Goal: Information Seeking & Learning: Compare options

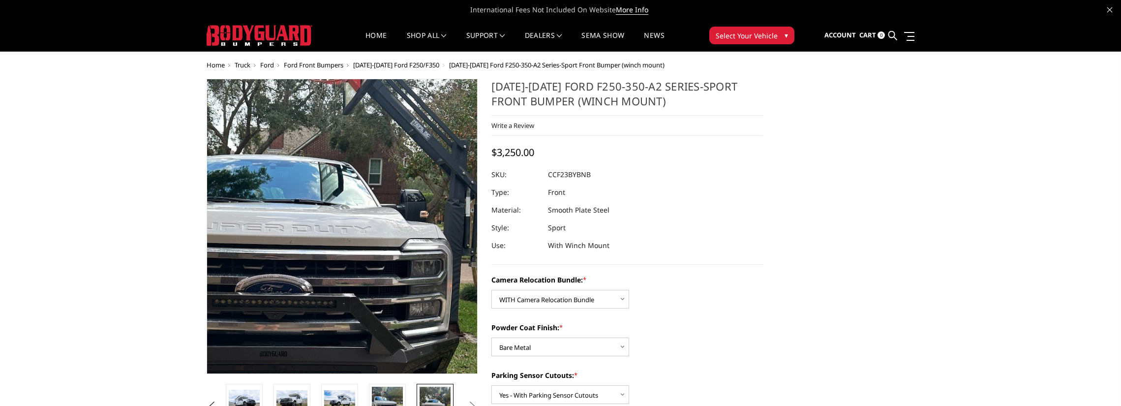
select select "2614"
select select "2612"
select select "2611"
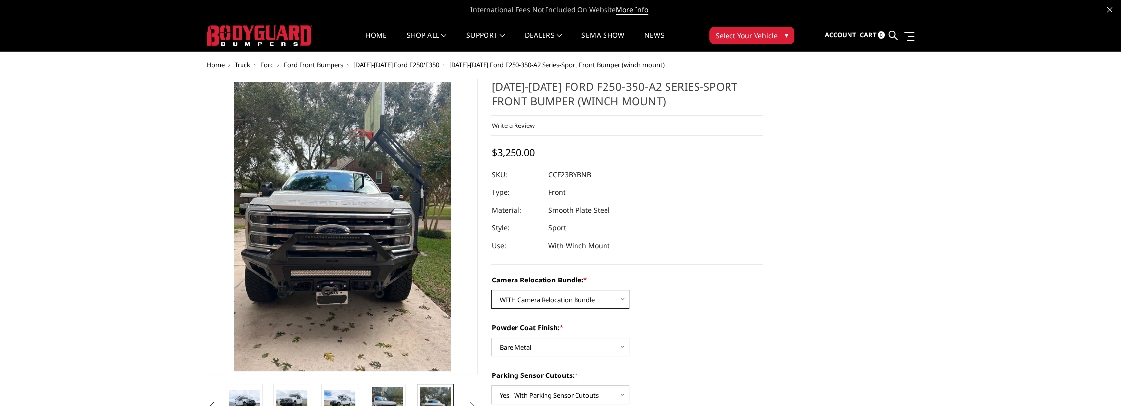
click at [557, 300] on select "Choose Options WITHOUT Camera Relocation Bundle WITH Camera Relocation Bundle" at bounding box center [560, 299] width 138 height 19
click at [299, 396] on img at bounding box center [291, 400] width 31 height 21
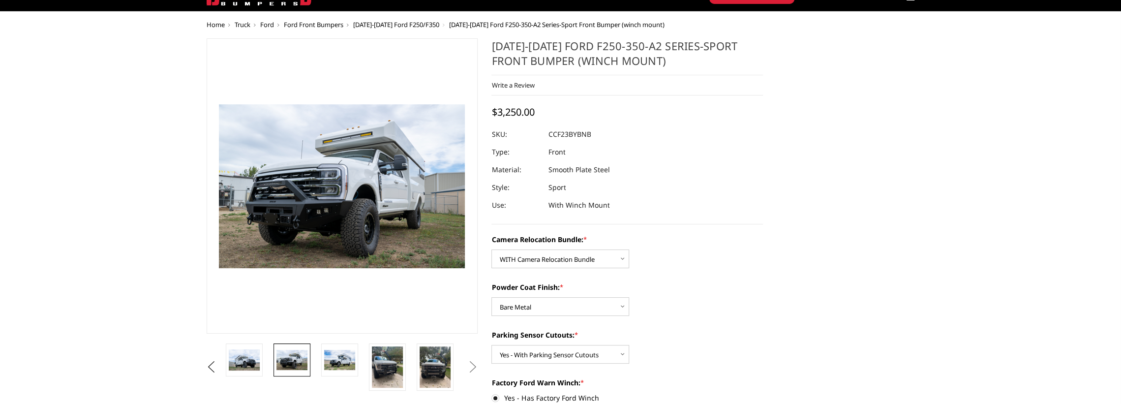
scroll to position [49, 0]
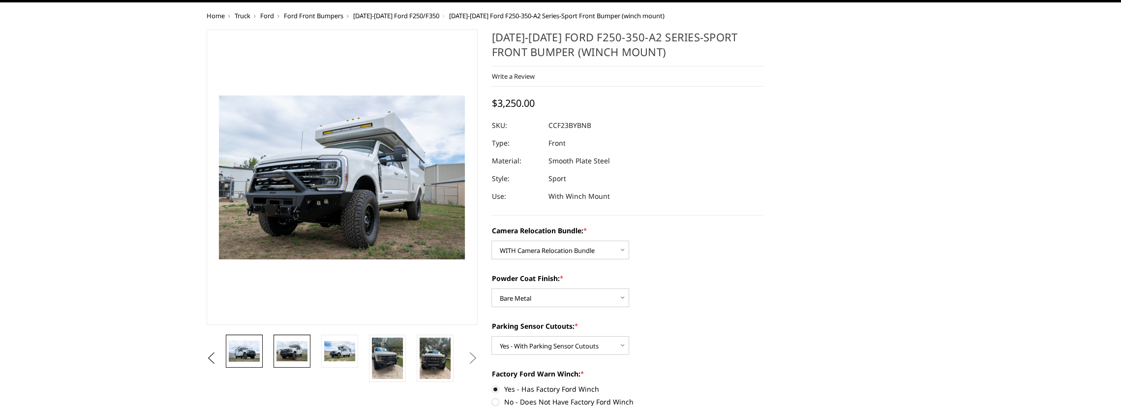
click at [234, 349] on img at bounding box center [244, 350] width 31 height 21
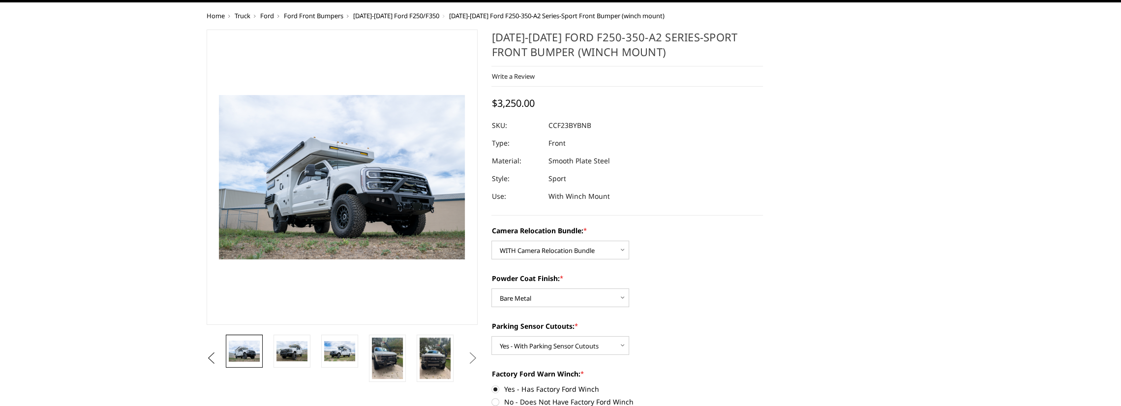
click at [215, 357] on button "Previous" at bounding box center [211, 358] width 15 height 15
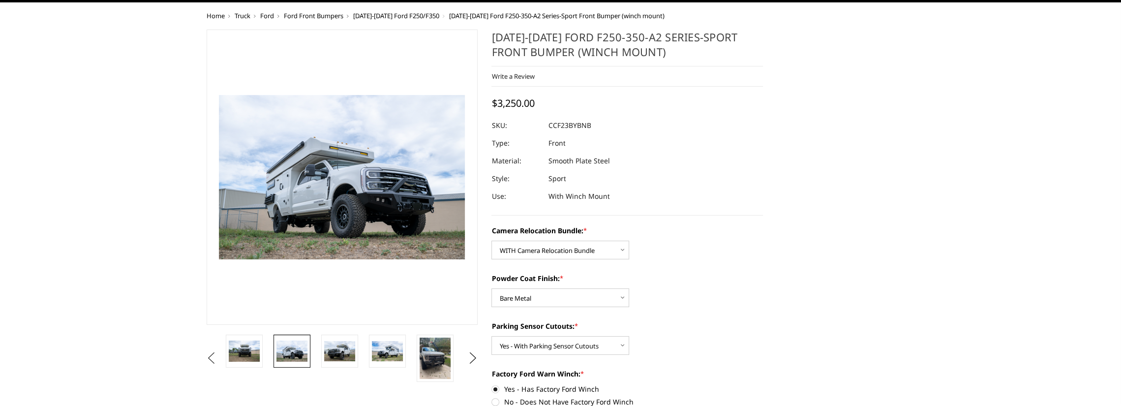
click at [215, 357] on button "Previous" at bounding box center [211, 358] width 15 height 15
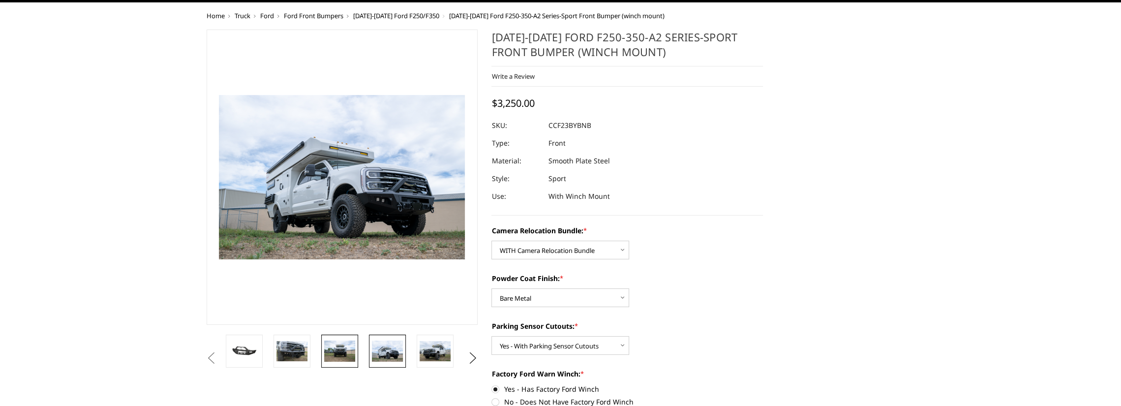
click at [327, 353] on img at bounding box center [339, 350] width 31 height 21
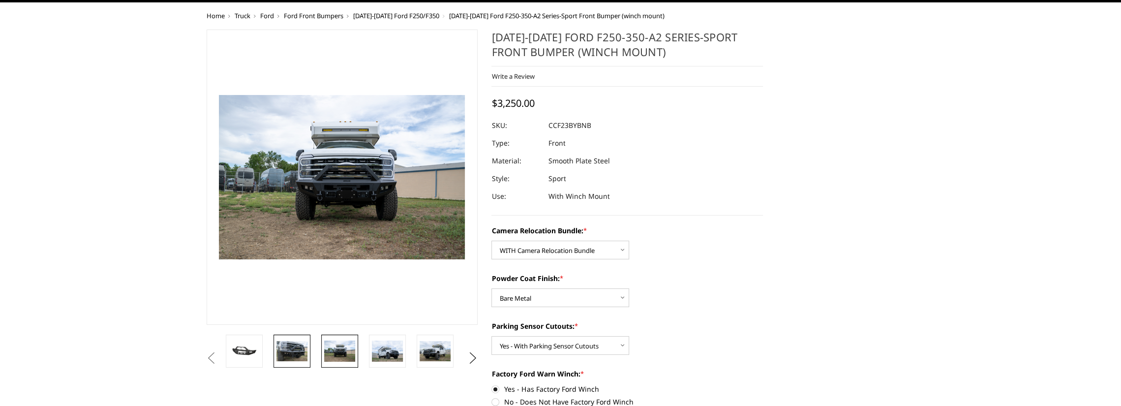
click at [301, 351] on img at bounding box center [291, 351] width 31 height 21
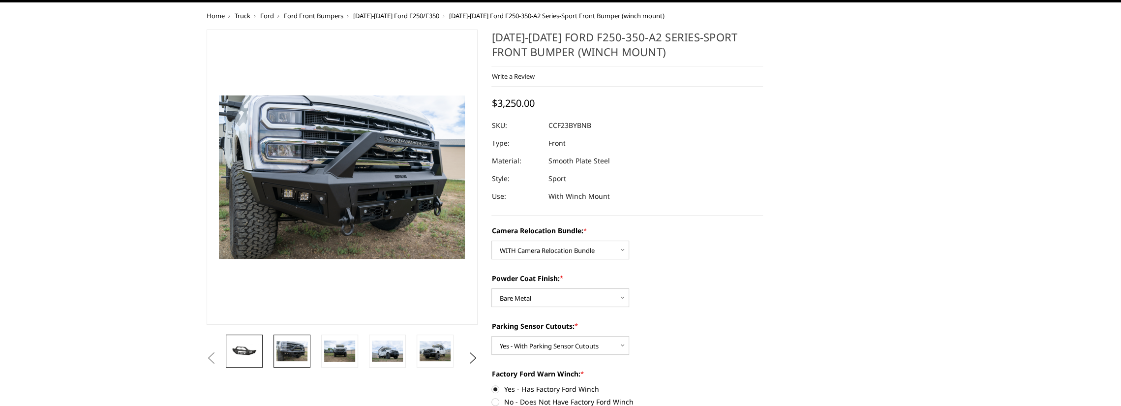
click at [235, 348] on img at bounding box center [244, 351] width 31 height 14
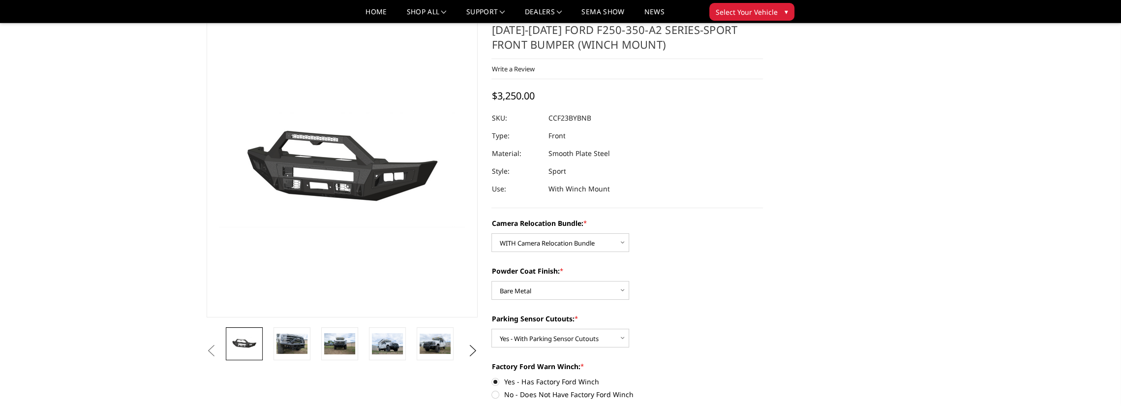
scroll to position [98, 0]
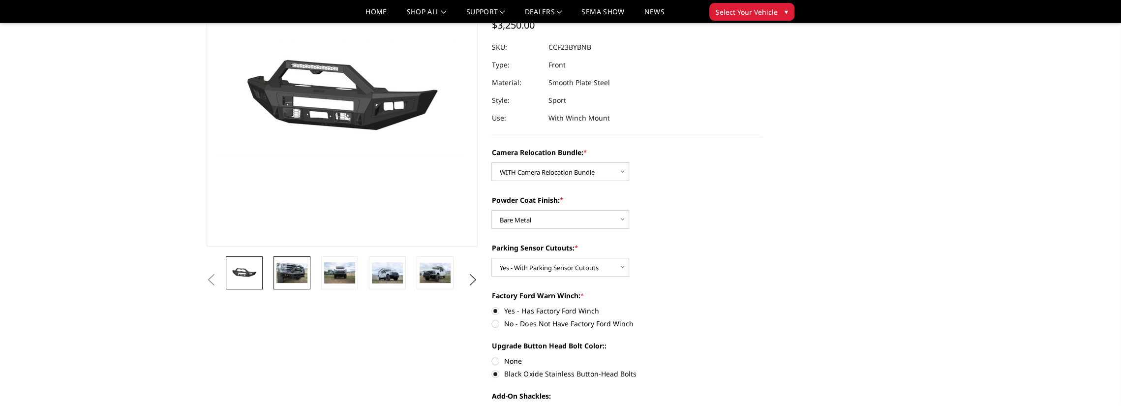
click at [283, 263] on img at bounding box center [291, 273] width 31 height 21
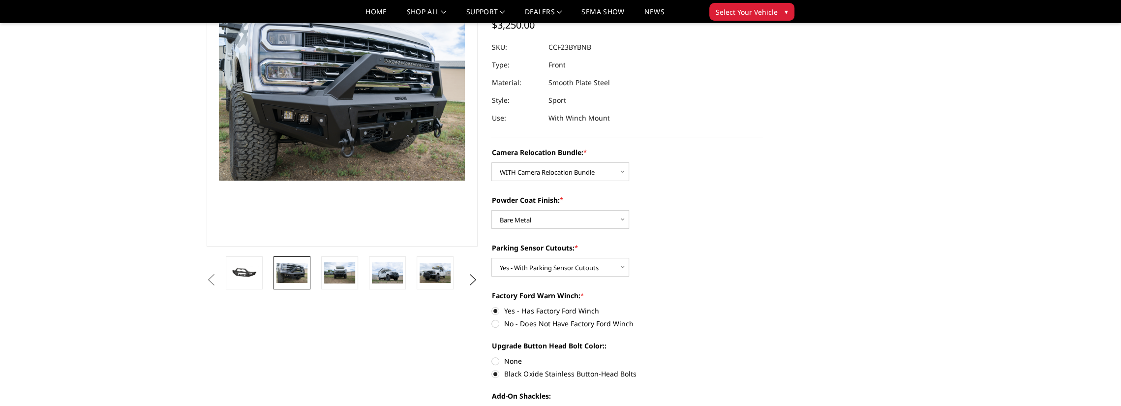
click at [210, 280] on button "Previous" at bounding box center [211, 279] width 15 height 15
click at [333, 268] on img at bounding box center [339, 272] width 31 height 21
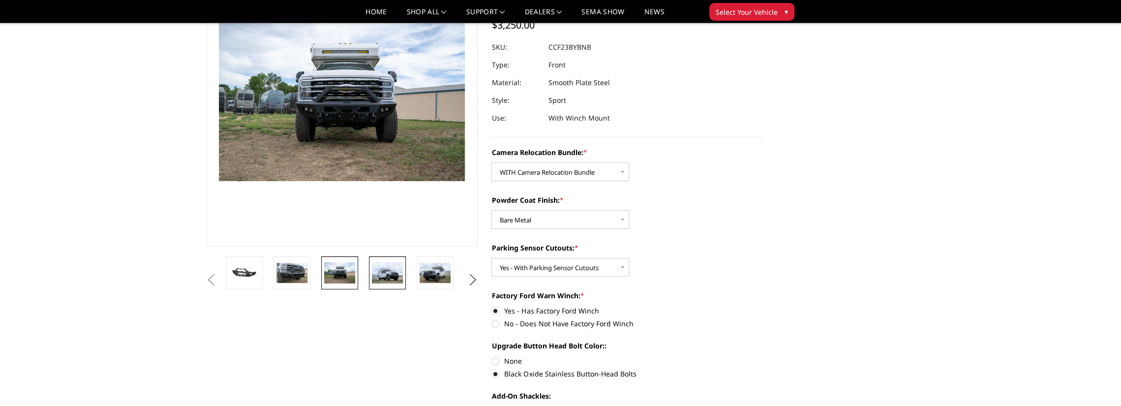
click at [384, 269] on img at bounding box center [387, 272] width 31 height 21
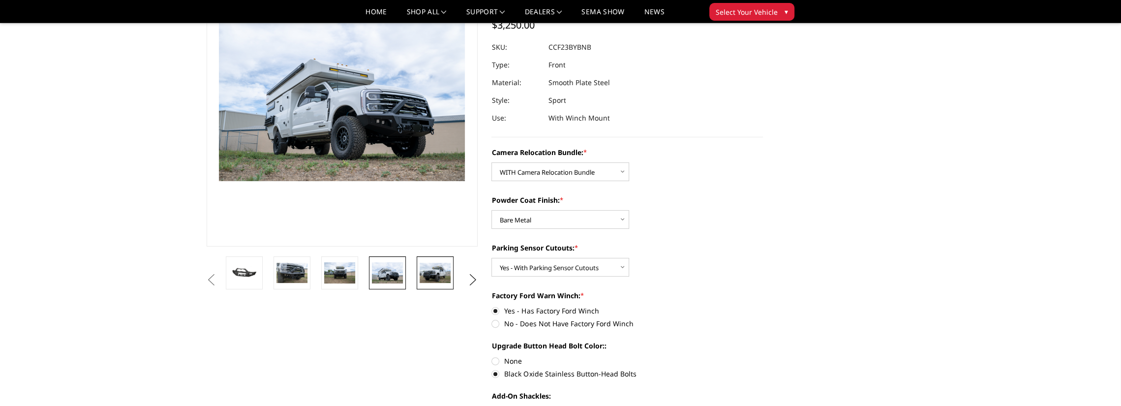
click at [434, 271] on img at bounding box center [435, 273] width 31 height 21
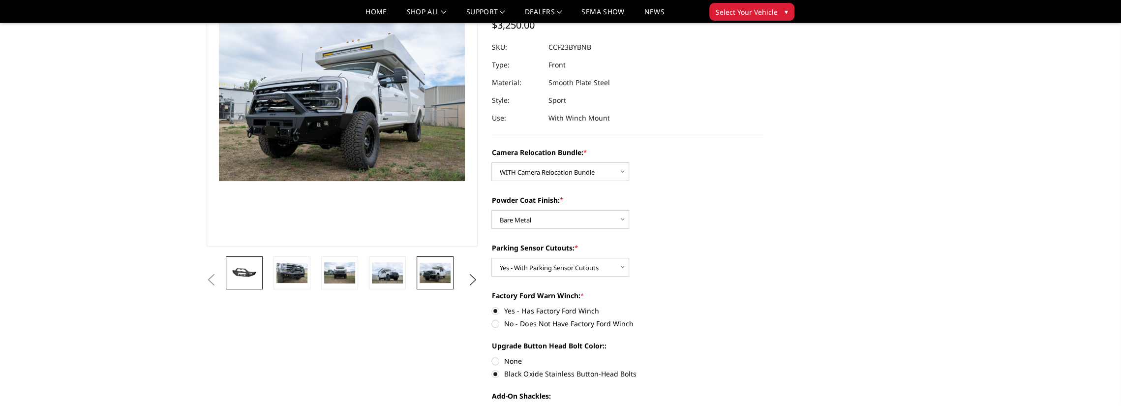
click at [250, 274] on img at bounding box center [244, 273] width 31 height 14
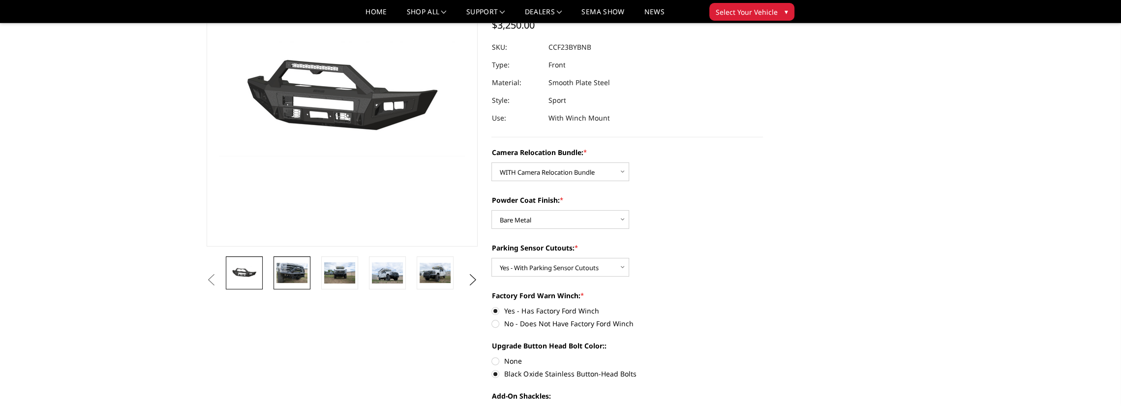
click at [281, 274] on img at bounding box center [291, 273] width 31 height 21
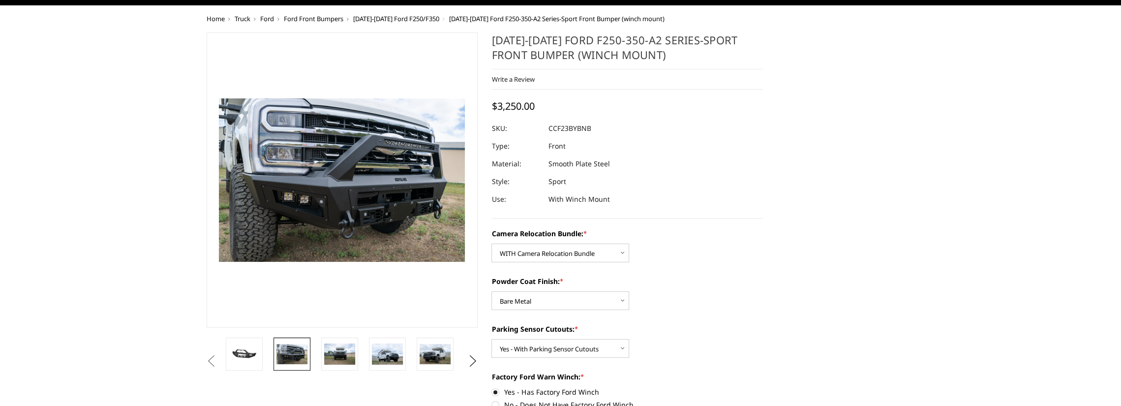
scroll to position [49, 0]
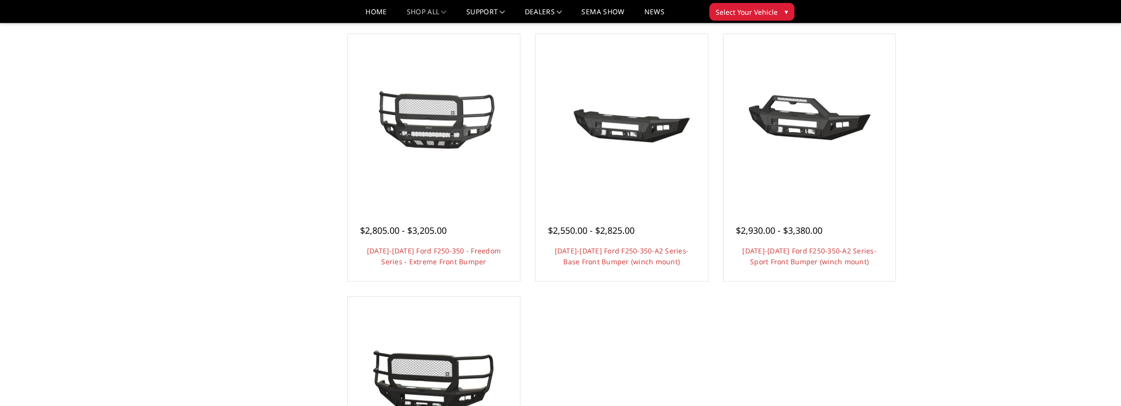
scroll to position [639, 0]
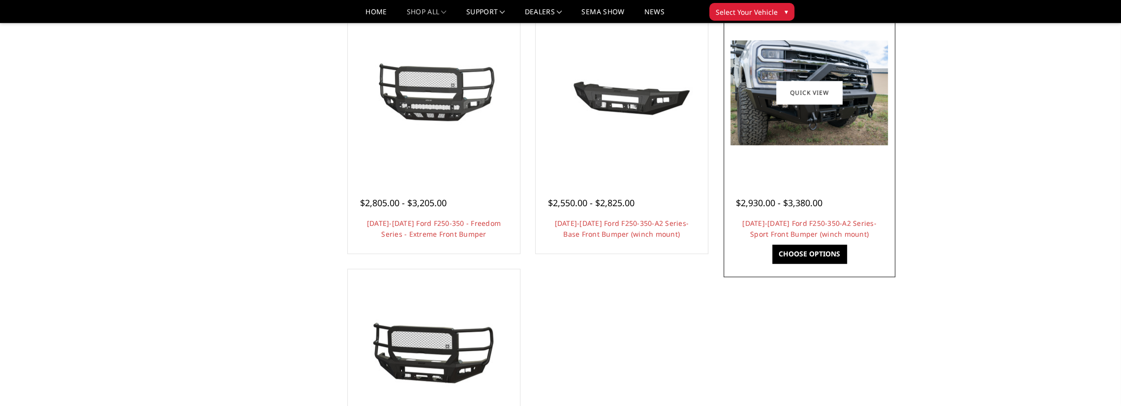
click at [860, 118] on img at bounding box center [808, 92] width 157 height 105
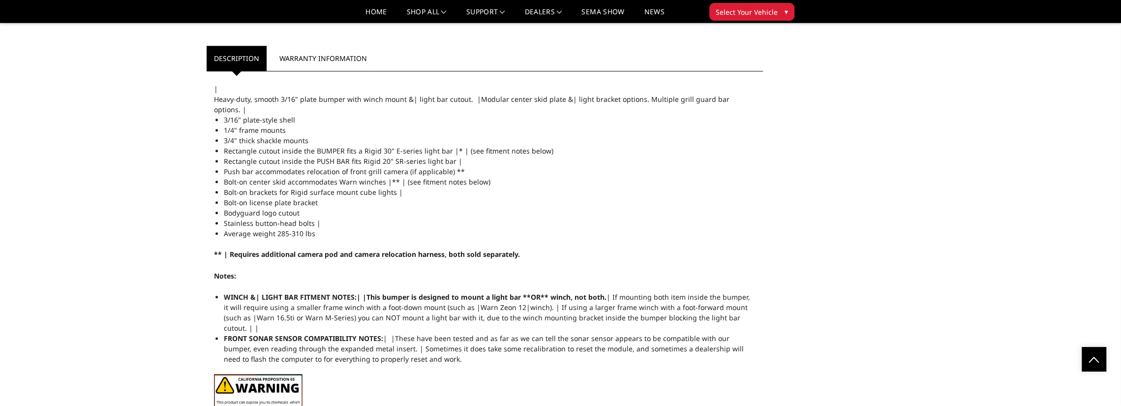
scroll to position [902, 0]
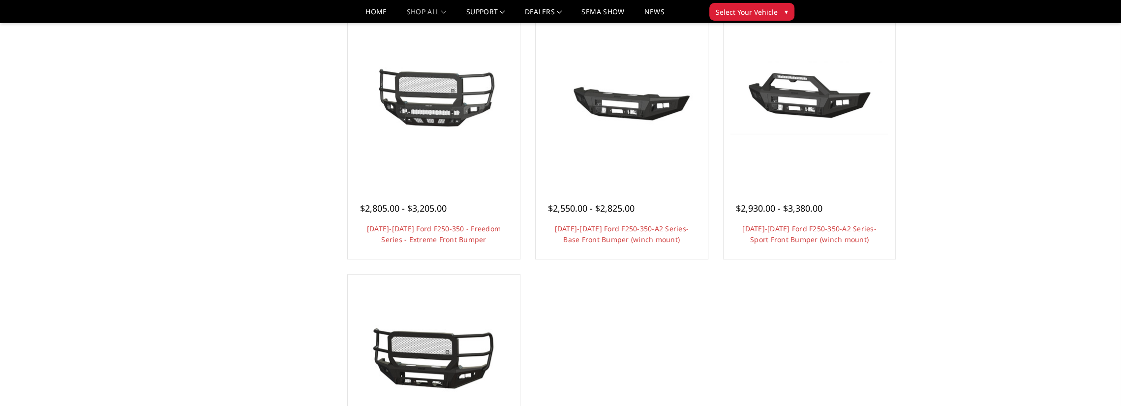
scroll to position [631, 0]
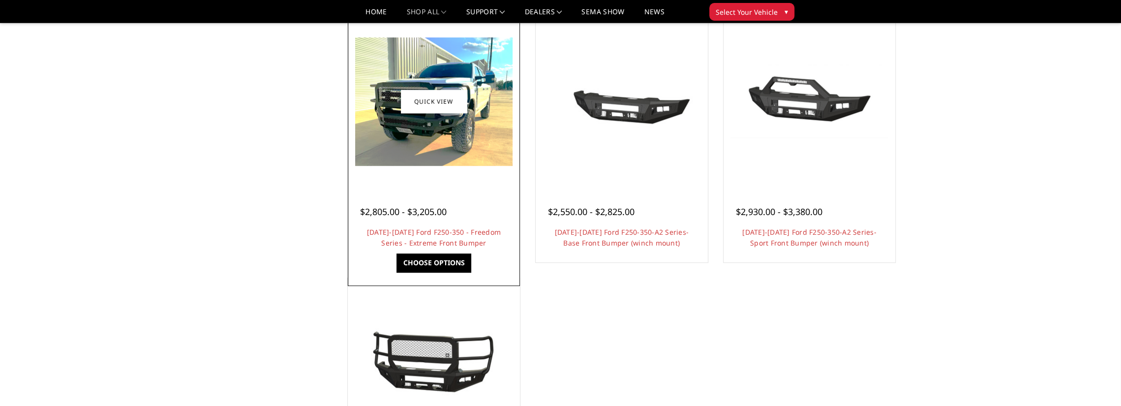
click at [367, 132] on img at bounding box center [433, 101] width 157 height 128
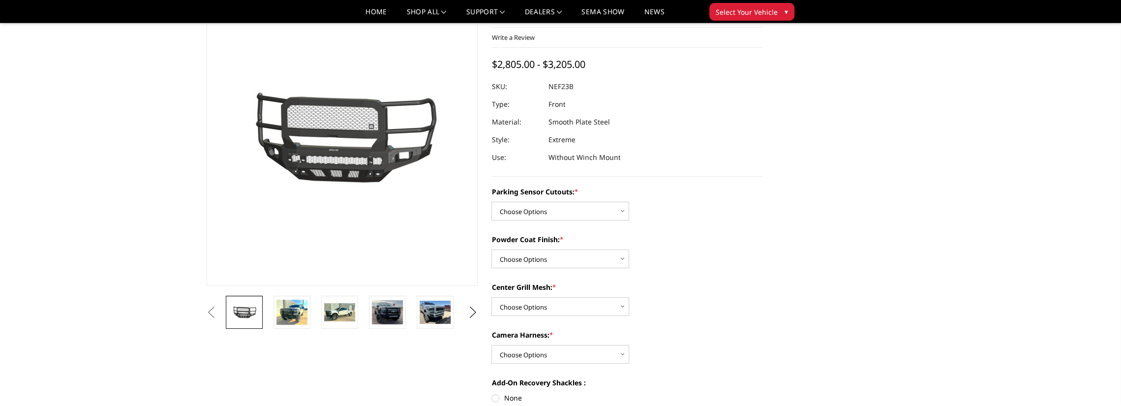
scroll to position [65, 0]
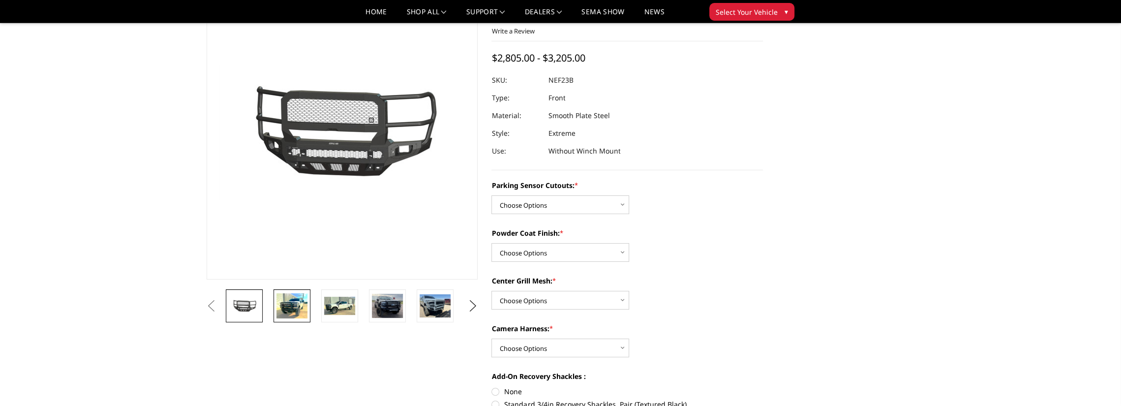
click at [288, 306] on img at bounding box center [291, 305] width 31 height 25
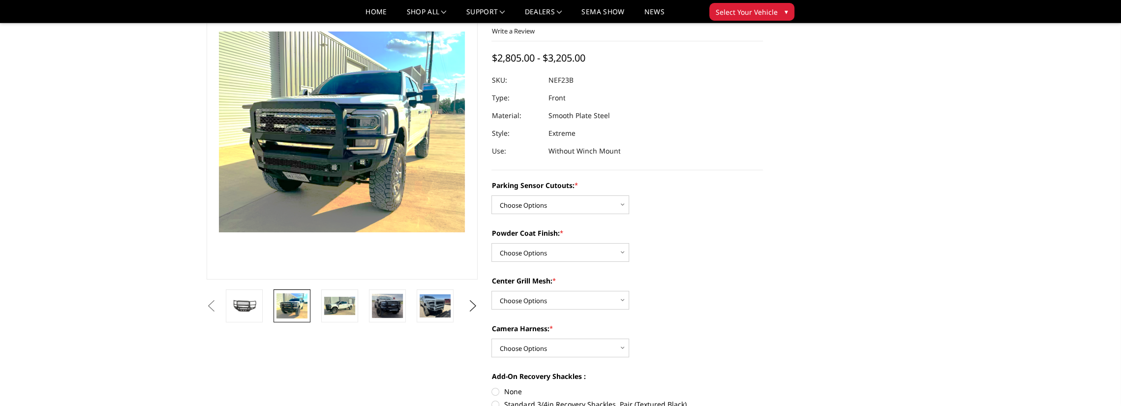
scroll to position [32, 0]
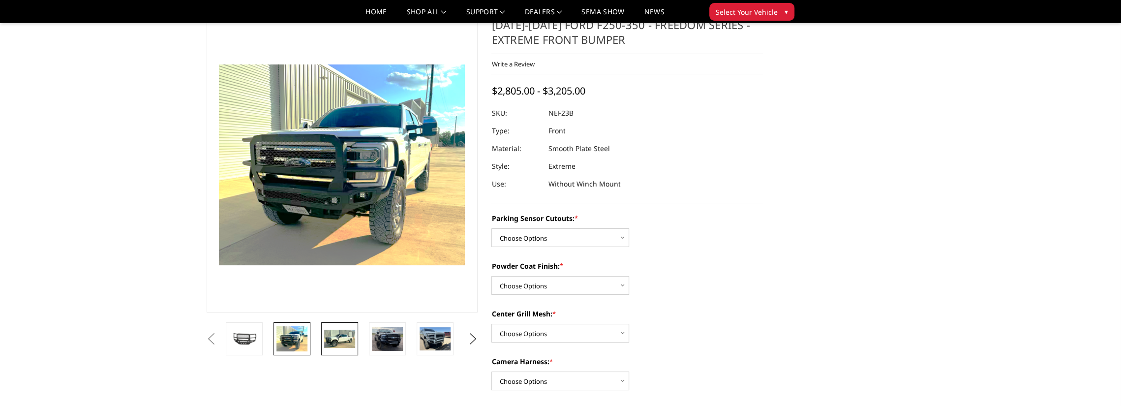
click at [332, 333] on img at bounding box center [339, 339] width 31 height 19
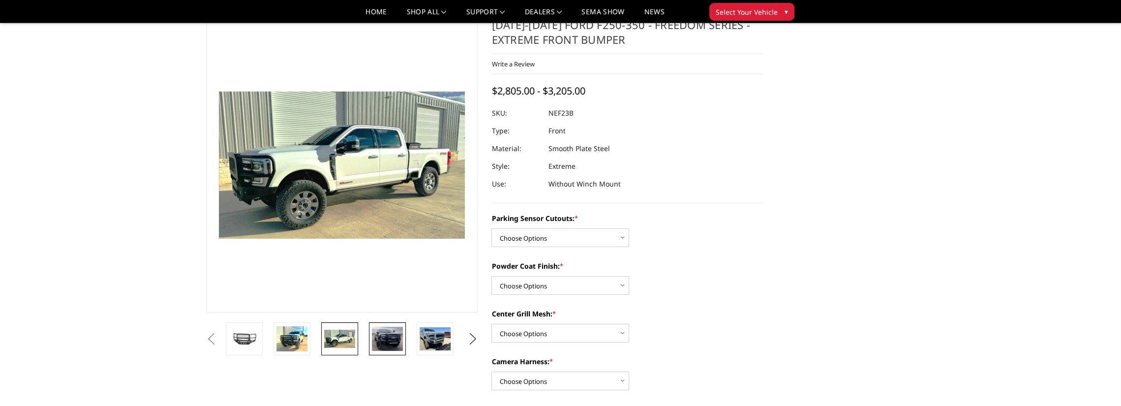
click at [377, 337] on img at bounding box center [387, 339] width 31 height 24
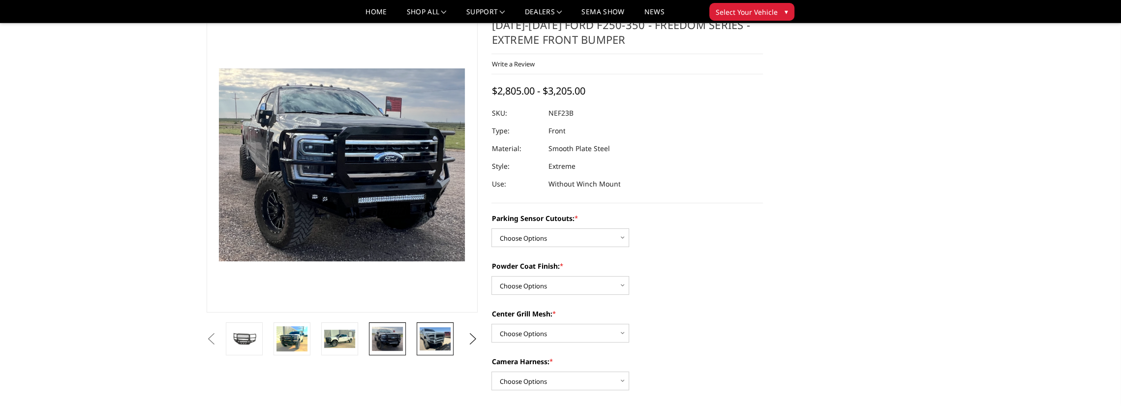
click at [438, 339] on img at bounding box center [435, 338] width 31 height 23
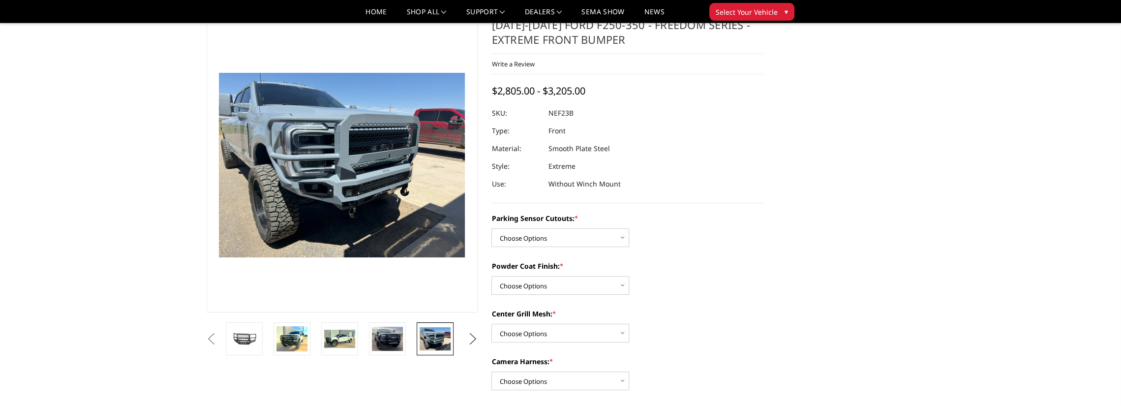
click at [472, 336] on button "Next" at bounding box center [472, 339] width 15 height 15
click at [446, 337] on img at bounding box center [435, 338] width 31 height 23
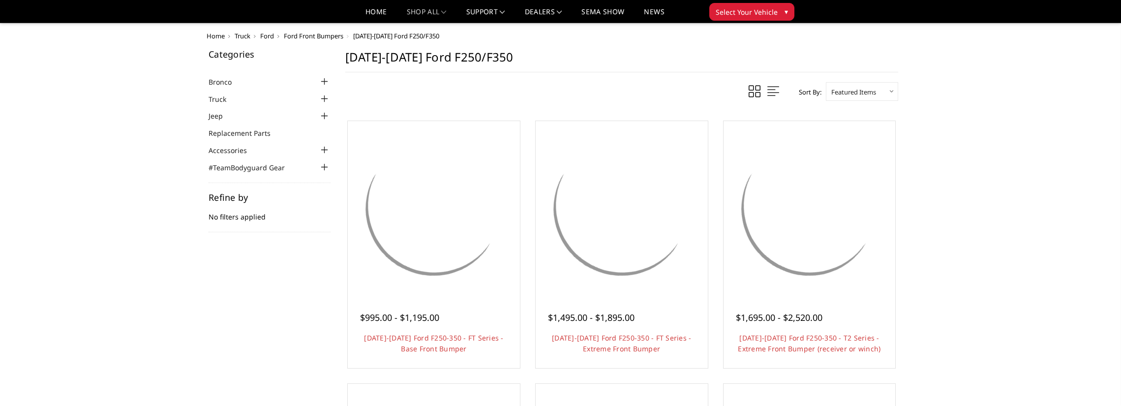
scroll to position [655, 0]
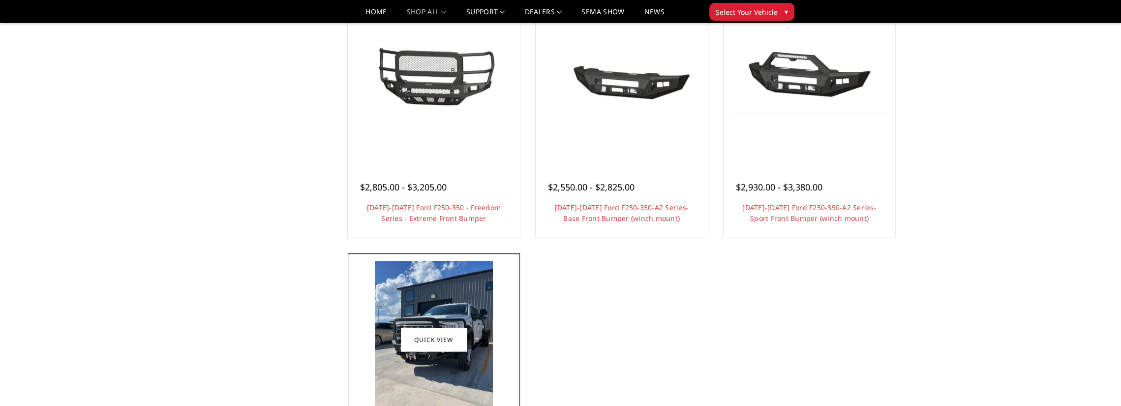
click at [424, 321] on img at bounding box center [434, 339] width 118 height 157
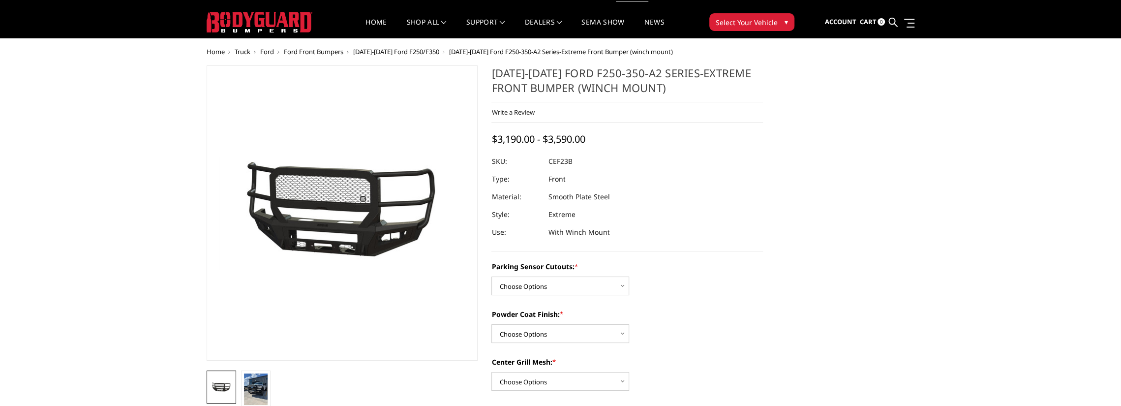
scroll to position [65, 0]
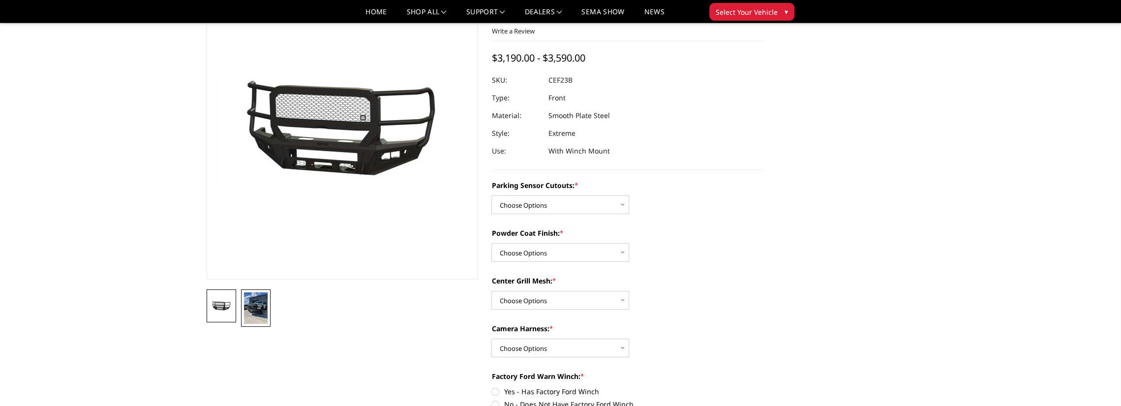
click at [260, 314] on img at bounding box center [256, 307] width 24 height 31
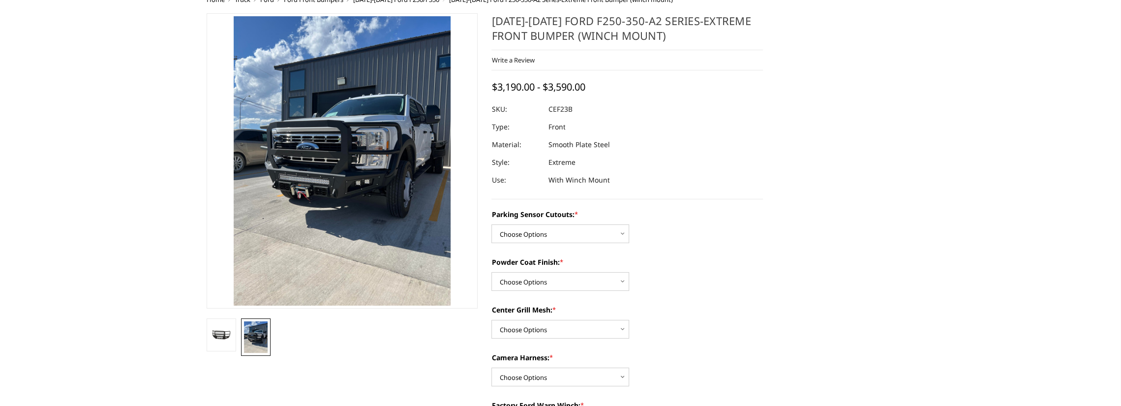
scroll to position [0, 0]
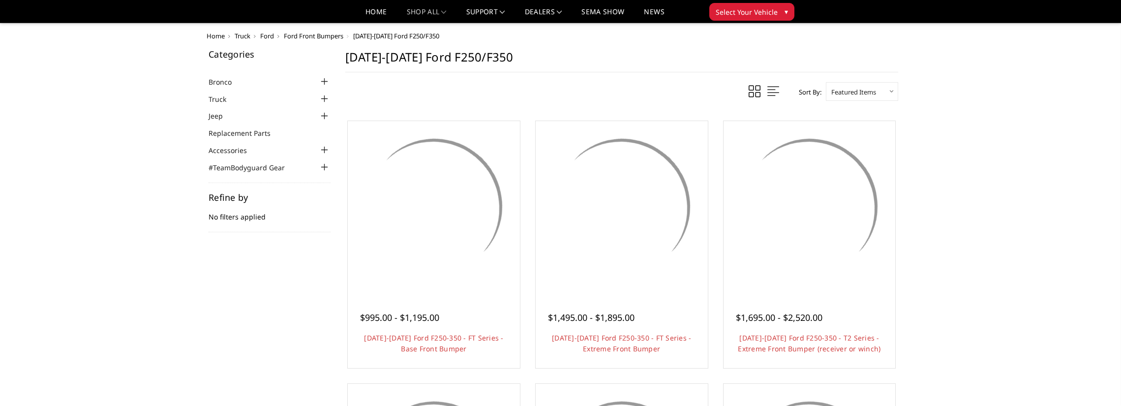
scroll to position [655, 0]
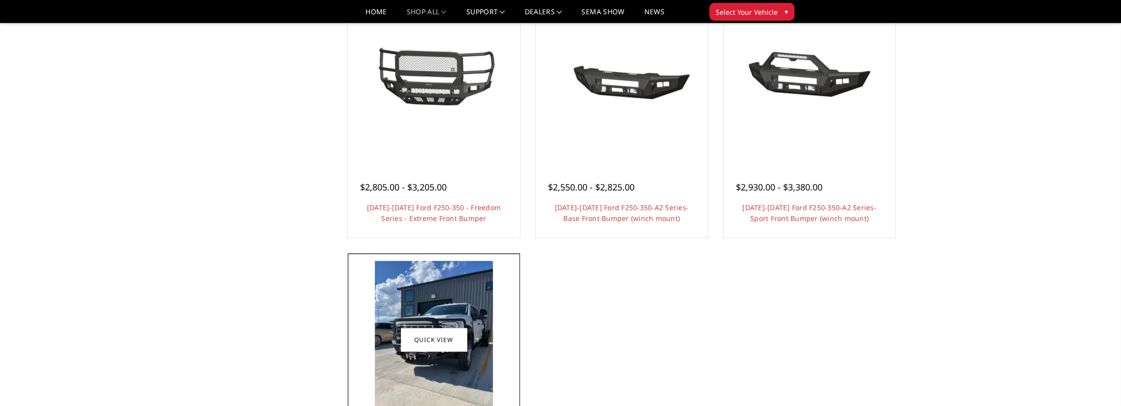
click at [436, 309] on img at bounding box center [434, 339] width 118 height 157
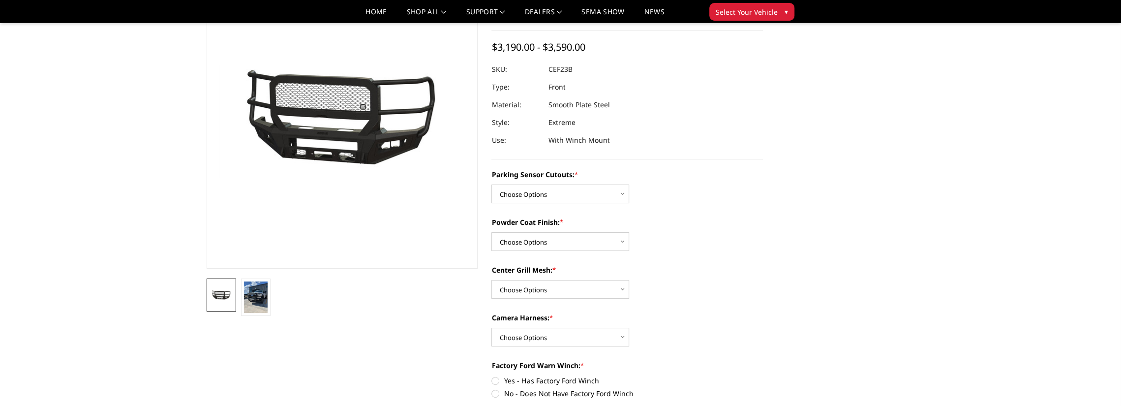
scroll to position [98, 0]
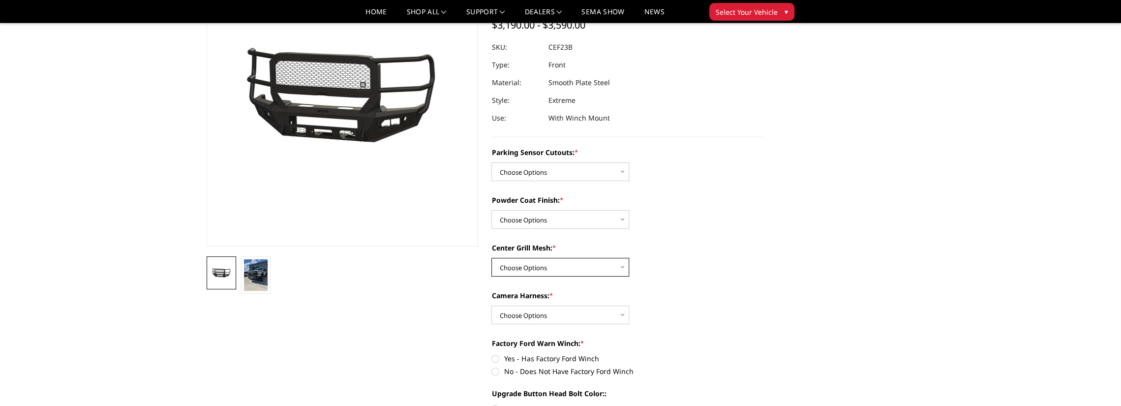
click at [597, 265] on select "Choose Options With Center Grill Mesh Without Center Grill Mesh" at bounding box center [560, 267] width 138 height 19
select select "2424"
click at [491, 258] on select "Choose Options With Center Grill Mesh Without Center Grill Mesh" at bounding box center [560, 267] width 138 height 19
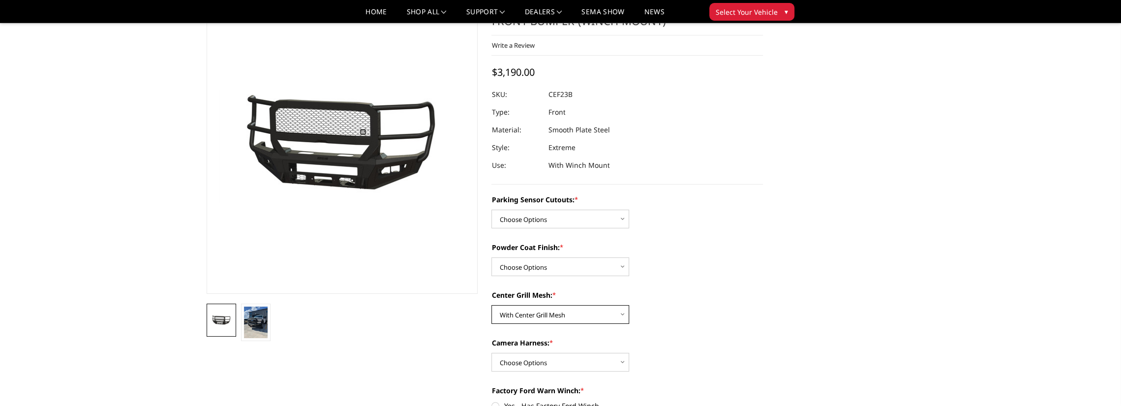
scroll to position [65, 0]
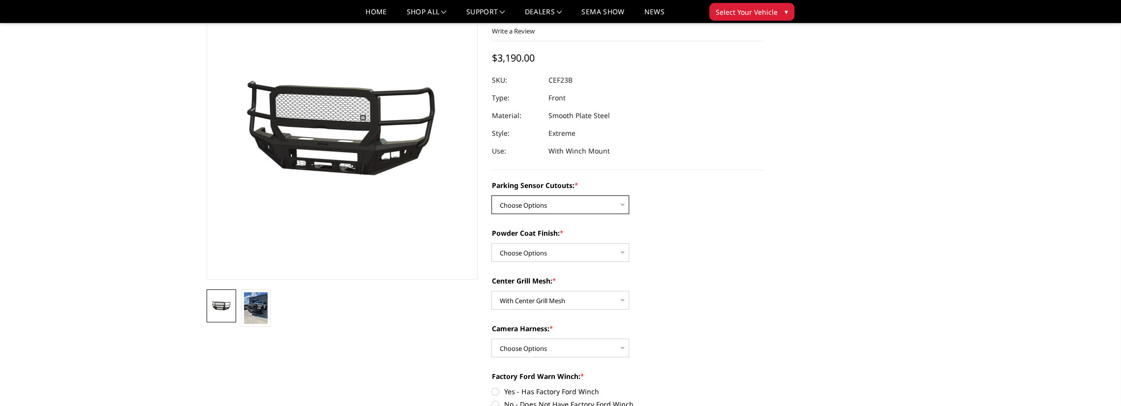
click at [526, 210] on select "Choose Options No-Without Parking Sensor Cutouts Yes-With Parking Sensor Cutouts" at bounding box center [560, 204] width 138 height 19
select select "2421"
click at [491, 195] on select "Choose Options No-Without Parking Sensor Cutouts Yes-With Parking Sensor Cutouts" at bounding box center [560, 204] width 138 height 19
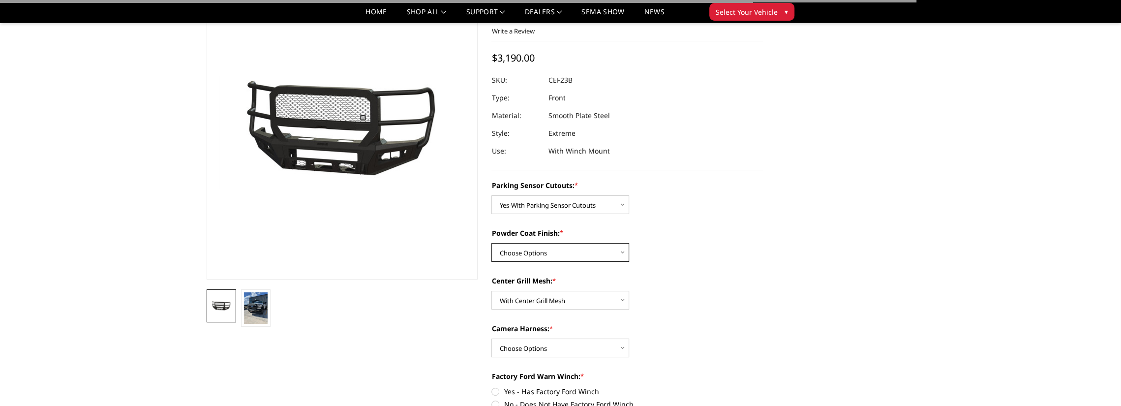
click at [559, 252] on select "Choose Options Bare Metal Textured Black Powder Coat" at bounding box center [560, 252] width 138 height 19
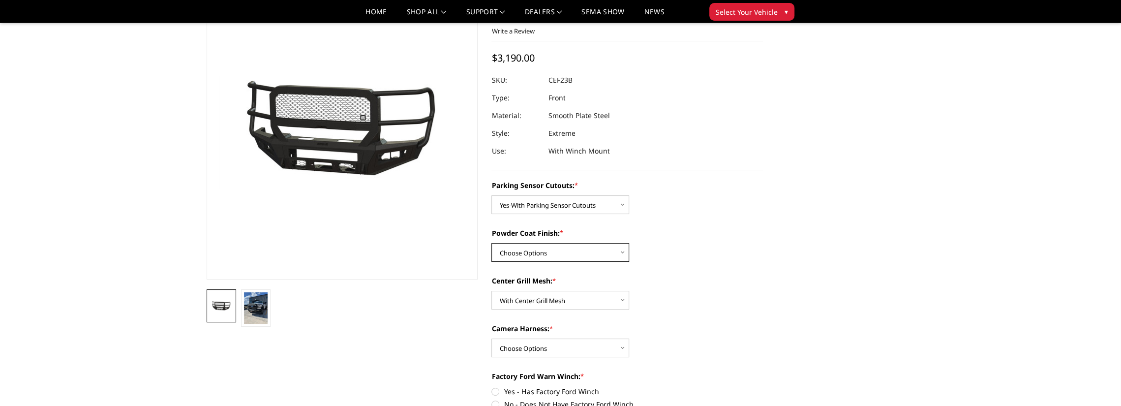
select select "2422"
click at [491, 243] on select "Choose Options Bare Metal Textured Black Powder Coat" at bounding box center [560, 252] width 138 height 19
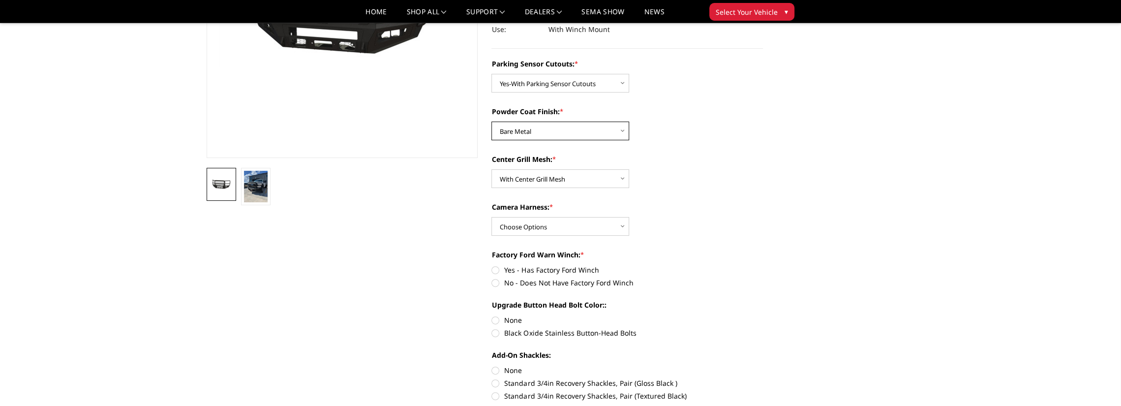
scroll to position [213, 0]
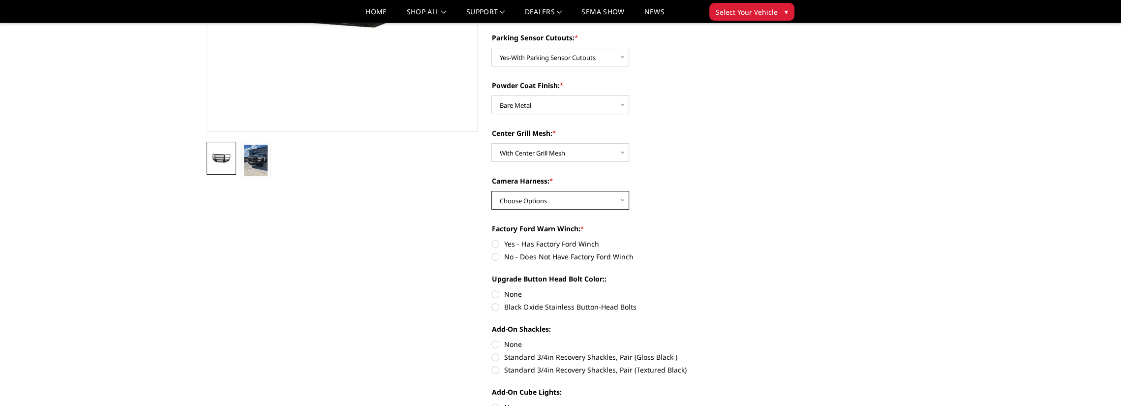
click at [590, 204] on select "Choose Options WITH Camera Harness WITHOUT Camera Harness" at bounding box center [560, 200] width 138 height 19
select select "2426"
click at [491, 191] on select "Choose Options WITH Camera Harness WITHOUT Camera Harness" at bounding box center [560, 200] width 138 height 19
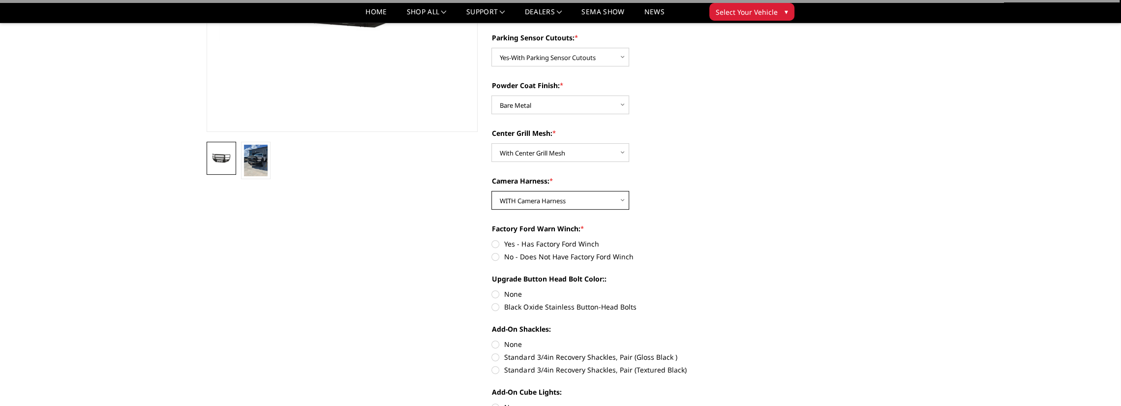
scroll to position [246, 0]
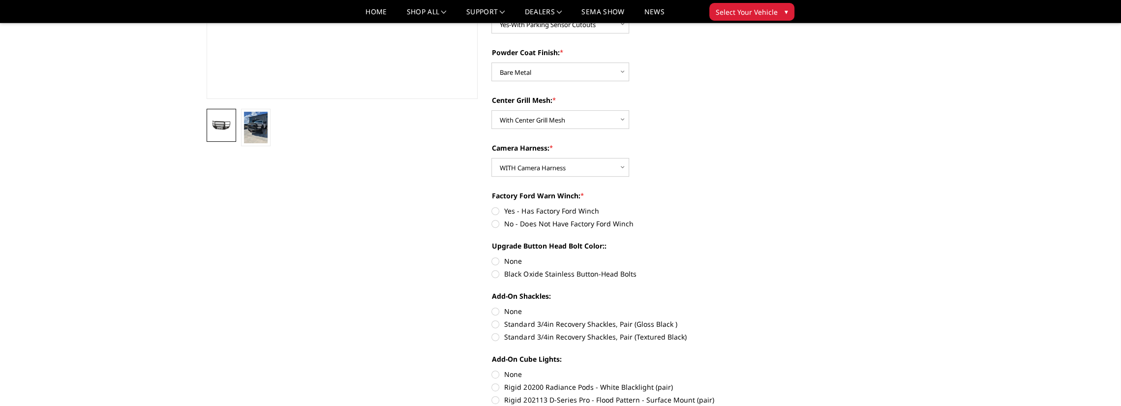
click at [585, 207] on label "Yes - Has Factory Ford Winch" at bounding box center [627, 211] width 272 height 10
click at [492, 206] on input "Yes - Has Factory Ford Winch" at bounding box center [491, 206] width 0 height 0
radio input "true"
click at [521, 272] on label "Black Oxide Stainless Button-Head Bolts" at bounding box center [627, 274] width 272 height 10
click at [763, 256] on input "Black Oxide Stainless Button-Head Bolts" at bounding box center [763, 256] width 0 height 0
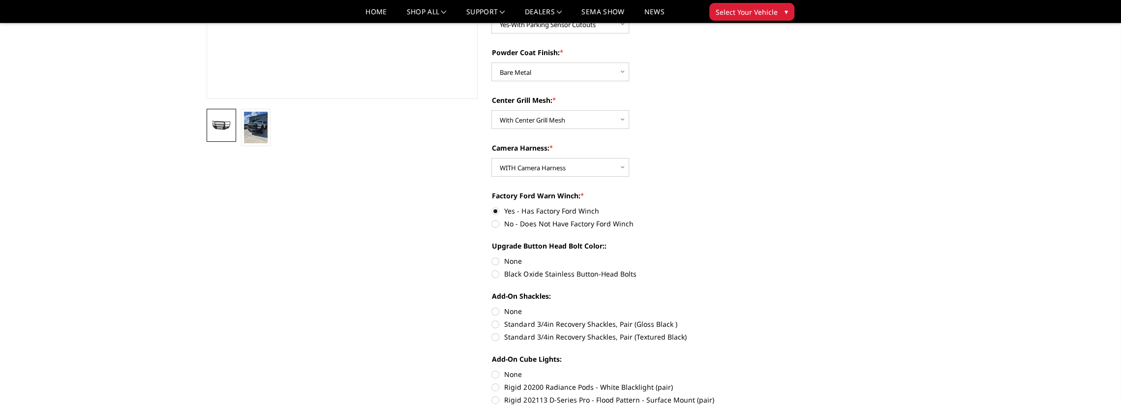
radio input "true"
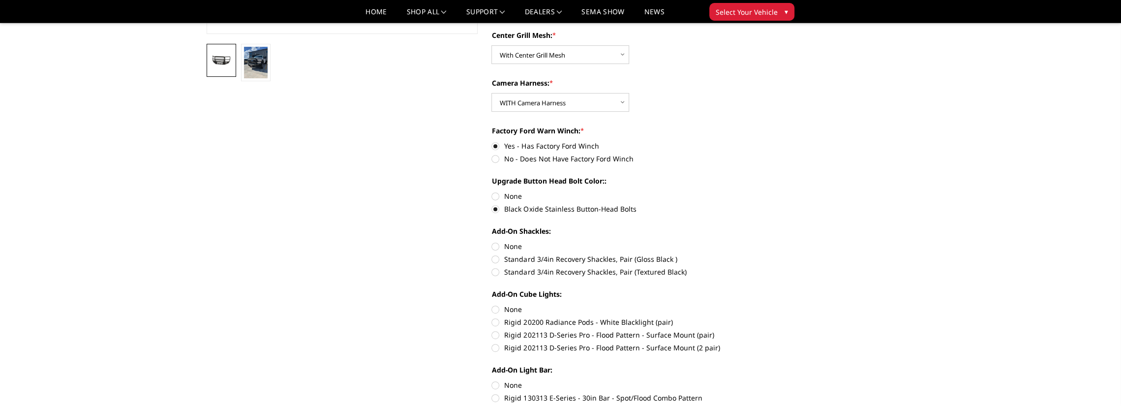
scroll to position [311, 0]
click at [518, 270] on label "Standard 3/4in Recovery Shackles, Pair (Textured Black)" at bounding box center [627, 271] width 272 height 10
click at [763, 254] on input "Standard 3/4in Recovery Shackles, Pair (Textured Black)" at bounding box center [763, 253] width 0 height 0
radio input "true"
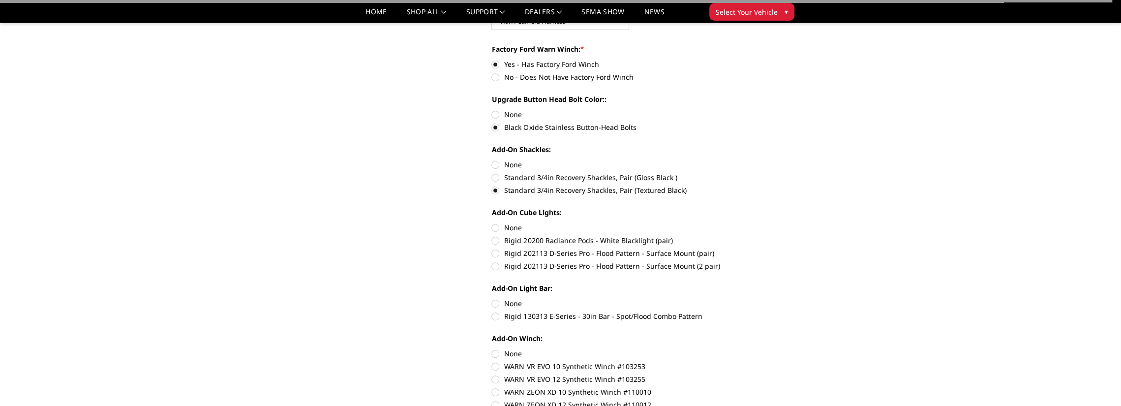
scroll to position [393, 0]
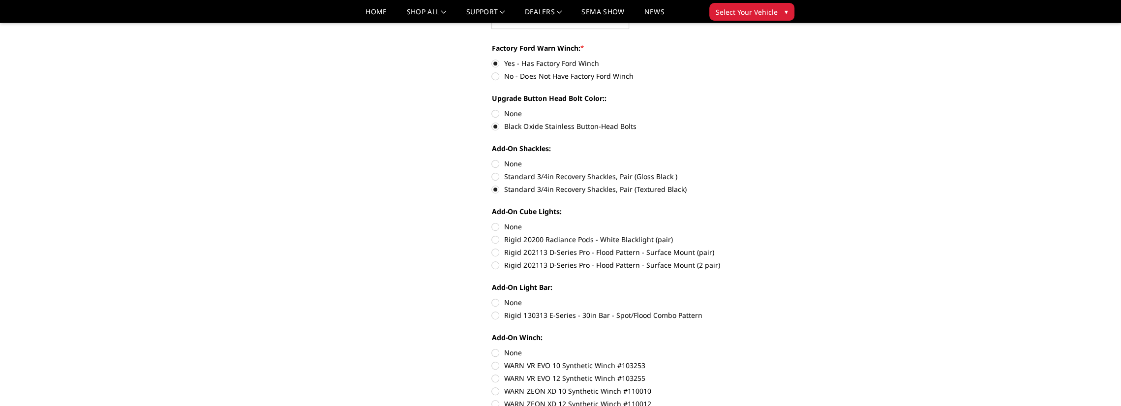
click at [510, 226] on label "None" at bounding box center [627, 226] width 272 height 10
click at [492, 222] on input "None" at bounding box center [491, 221] width 0 height 0
radio input "true"
click at [518, 302] on label "None" at bounding box center [627, 302] width 272 height 10
click at [492, 298] on input "None" at bounding box center [491, 297] width 0 height 0
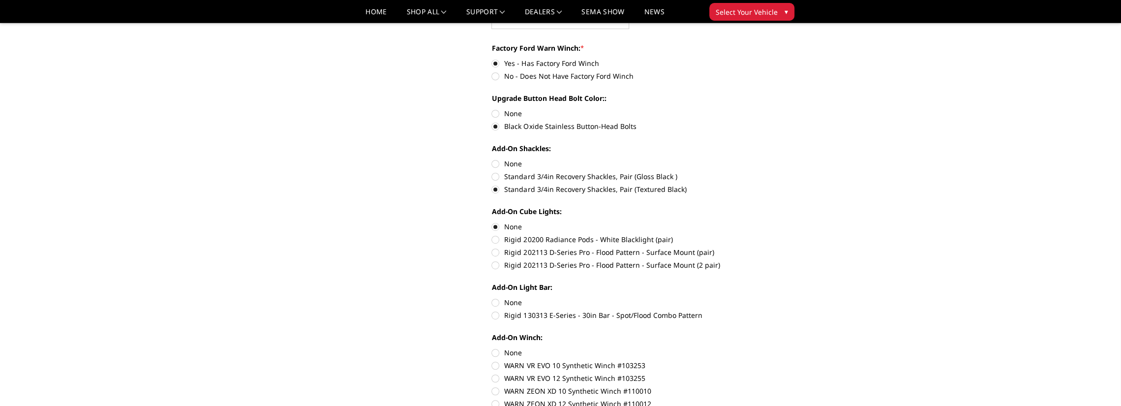
radio input "true"
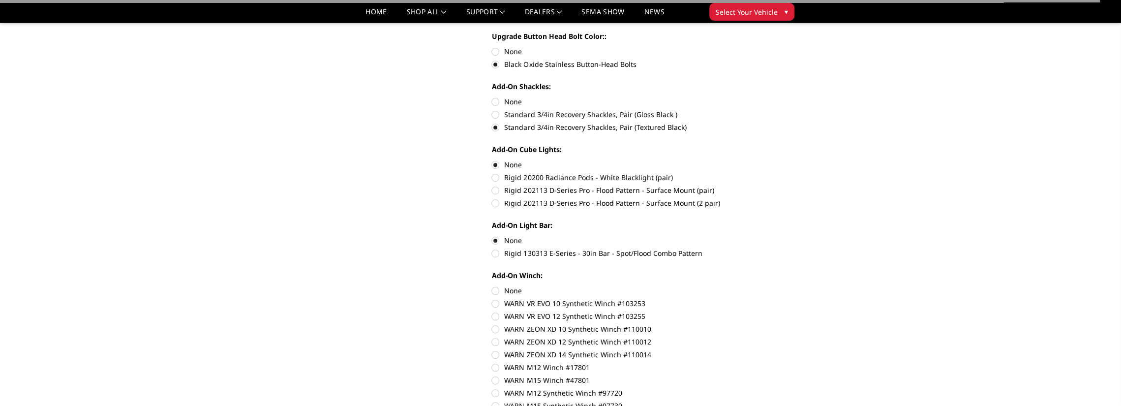
scroll to position [459, 0]
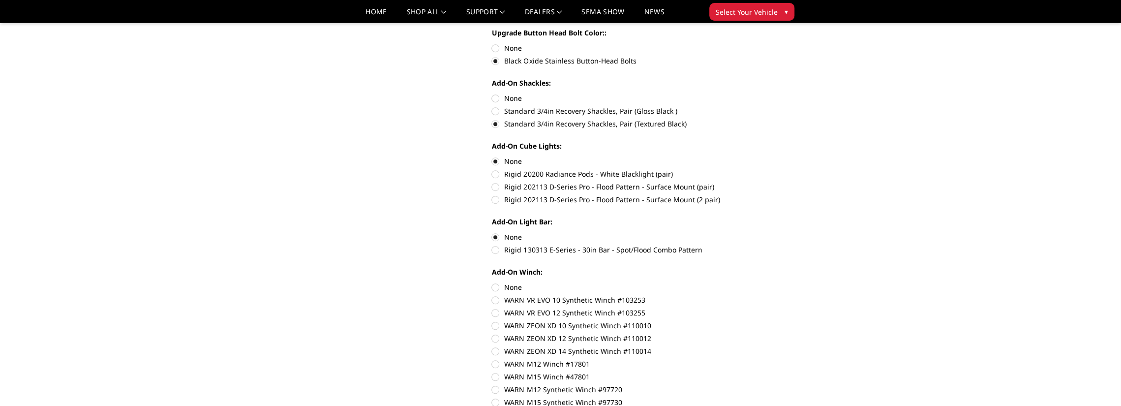
click at [517, 288] on label "None" at bounding box center [627, 287] width 272 height 10
click at [492, 282] on input "None" at bounding box center [491, 282] width 0 height 0
radio input "true"
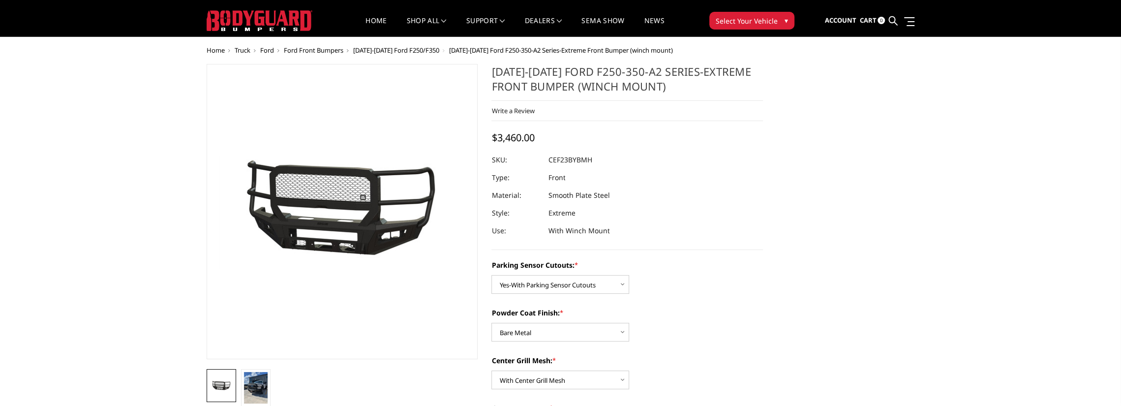
scroll to position [0, 0]
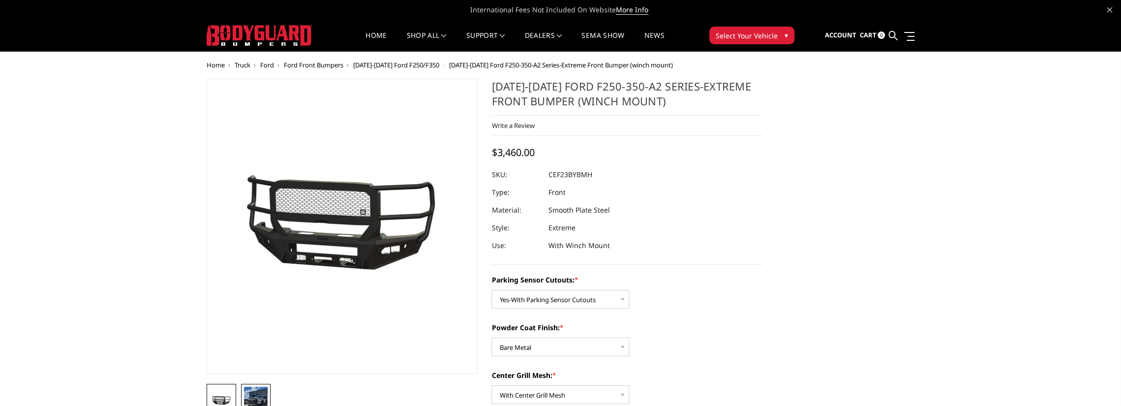
click at [250, 395] on img at bounding box center [256, 402] width 24 height 31
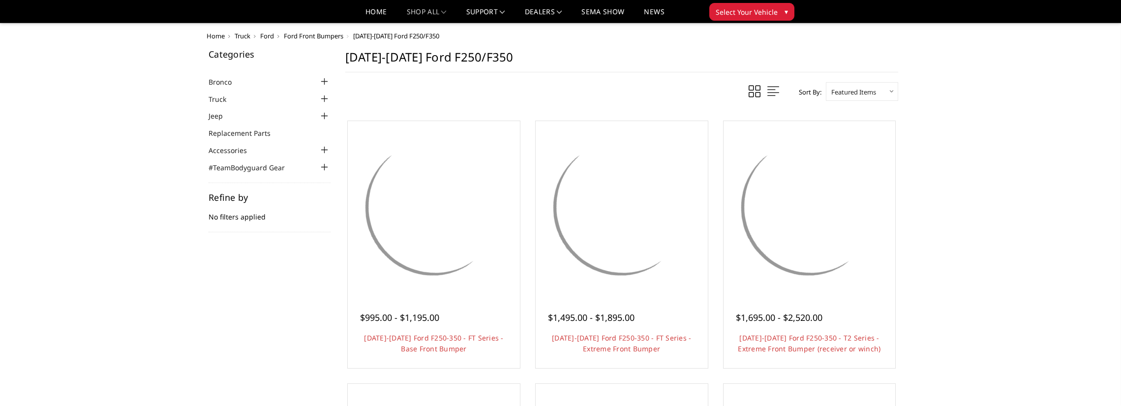
scroll to position [655, 0]
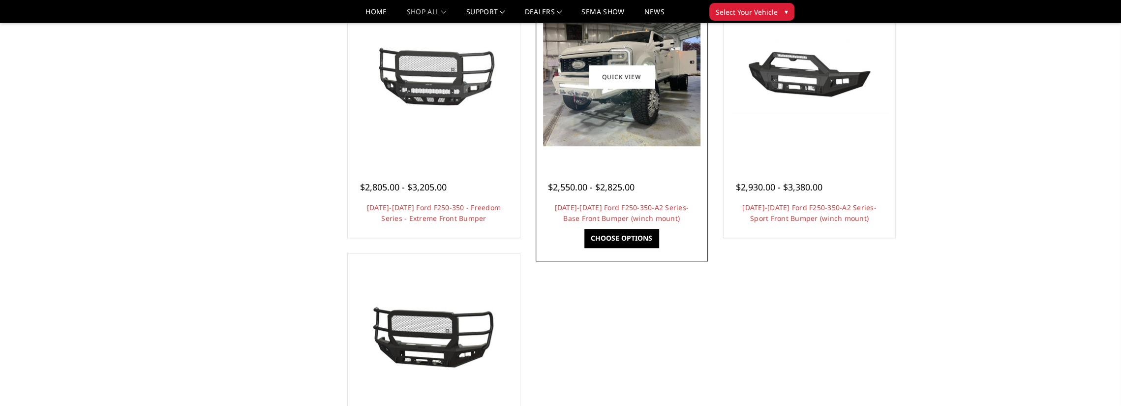
click at [642, 105] on img at bounding box center [621, 76] width 157 height 139
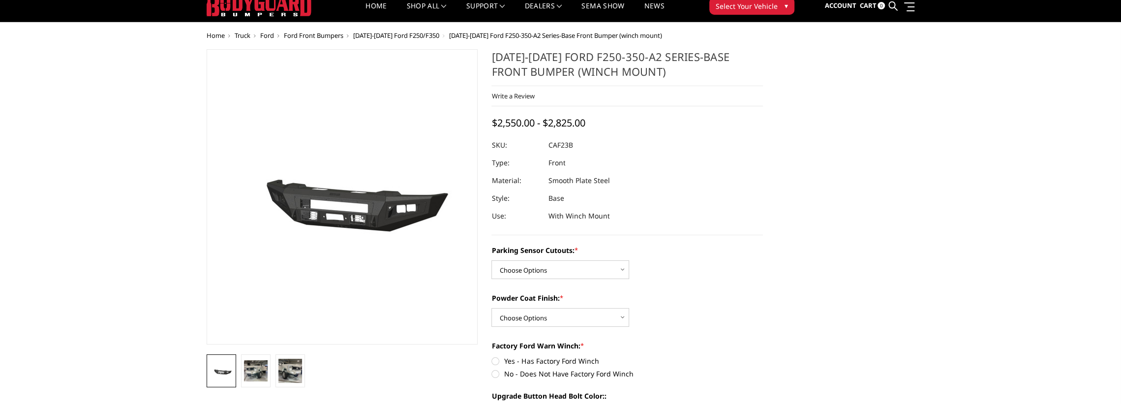
scroll to position [32, 0]
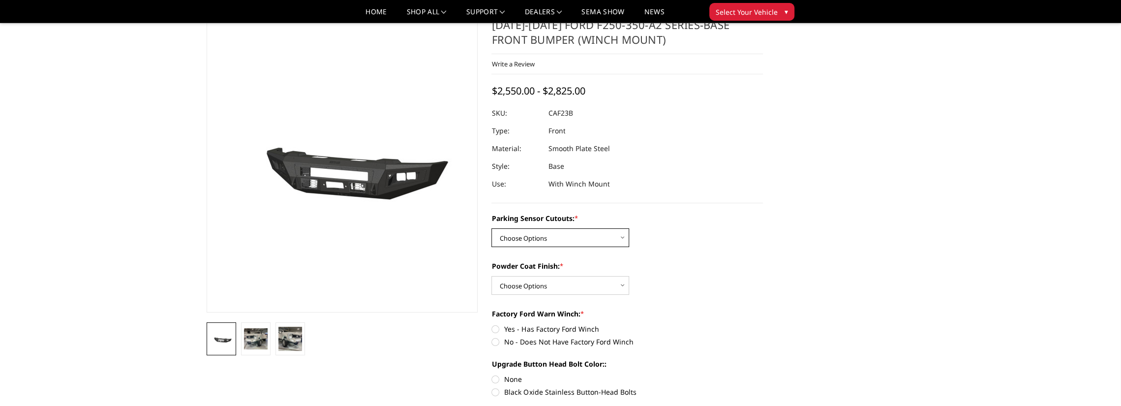
click at [598, 237] on select "Choose Options No-Without Parking Sensor Cutouts Yes-With Parking Sensor Cutouts" at bounding box center [560, 237] width 138 height 19
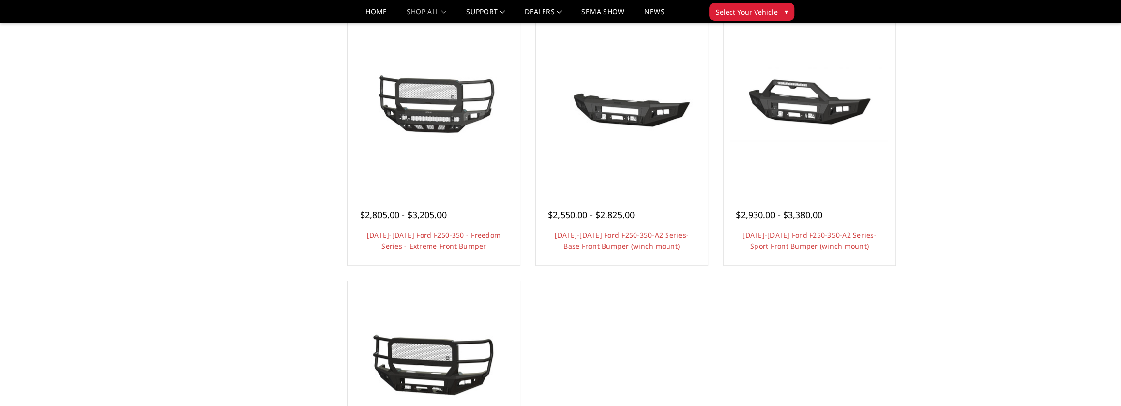
scroll to position [622, 0]
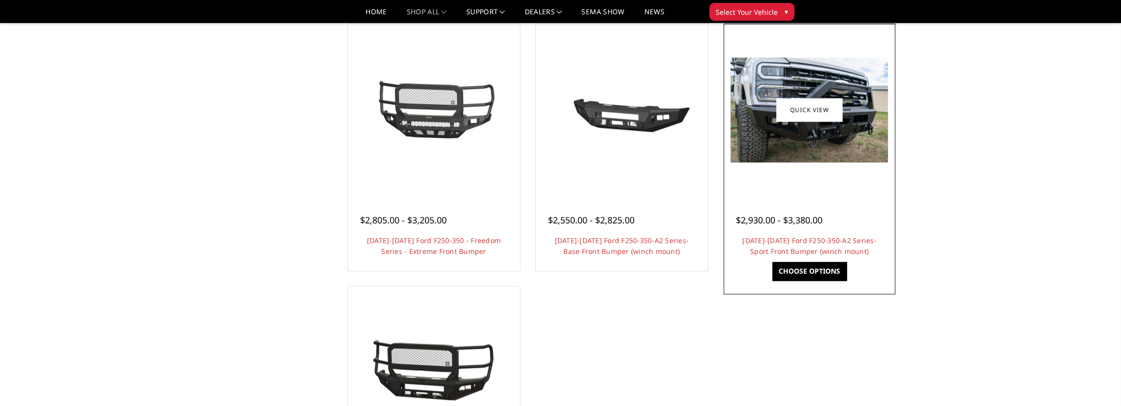
click at [784, 121] on img at bounding box center [808, 110] width 157 height 105
